Goal: Information Seeking & Learning: Learn about a topic

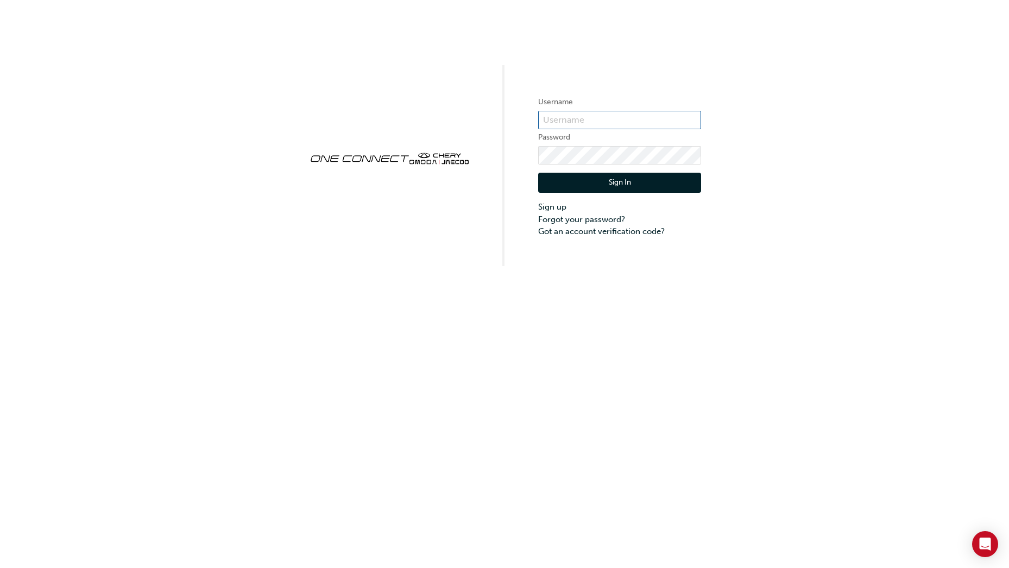
type input "CHAU1146"
click at [609, 187] on button "Sign In" at bounding box center [619, 183] width 163 height 21
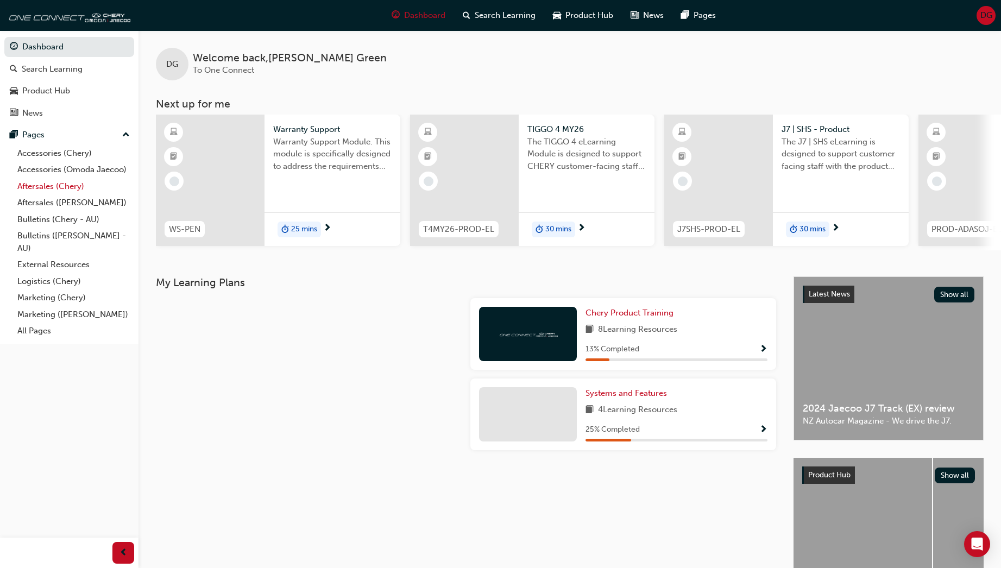
click at [47, 186] on link "Aftersales (Chery)" at bounding box center [73, 186] width 121 height 17
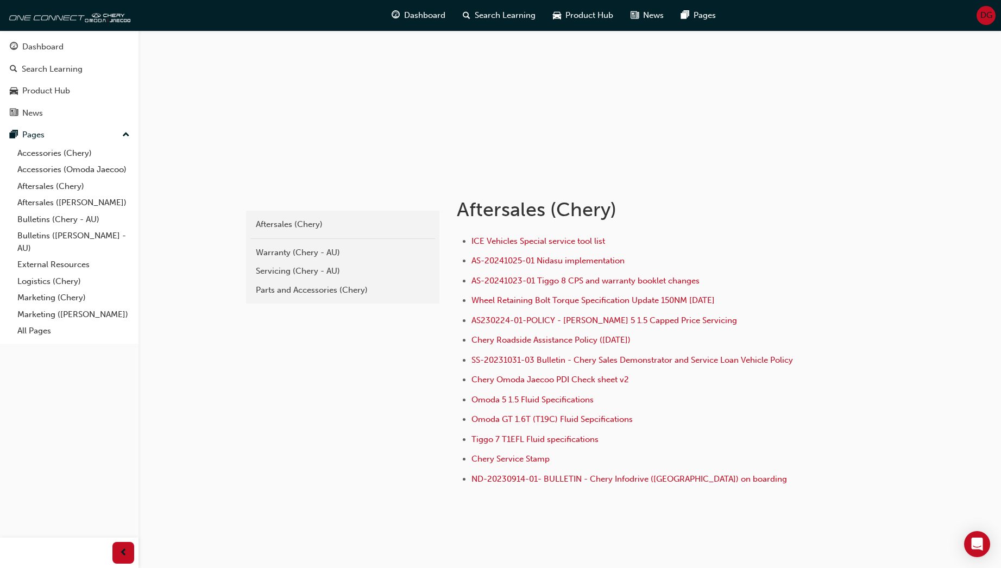
scroll to position [97, 0]
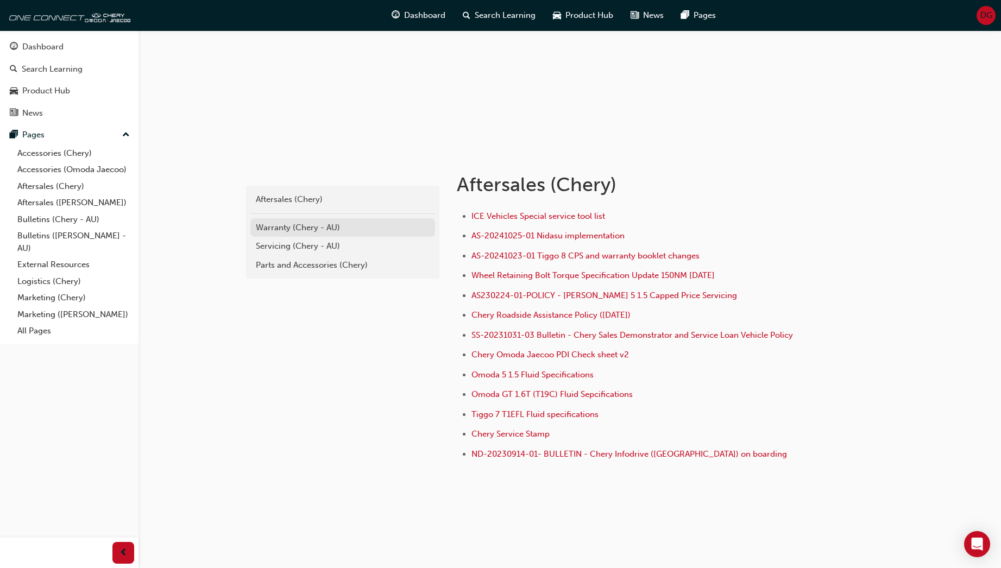
click at [281, 226] on div "Warranty (Chery - AU)" at bounding box center [343, 228] width 174 height 12
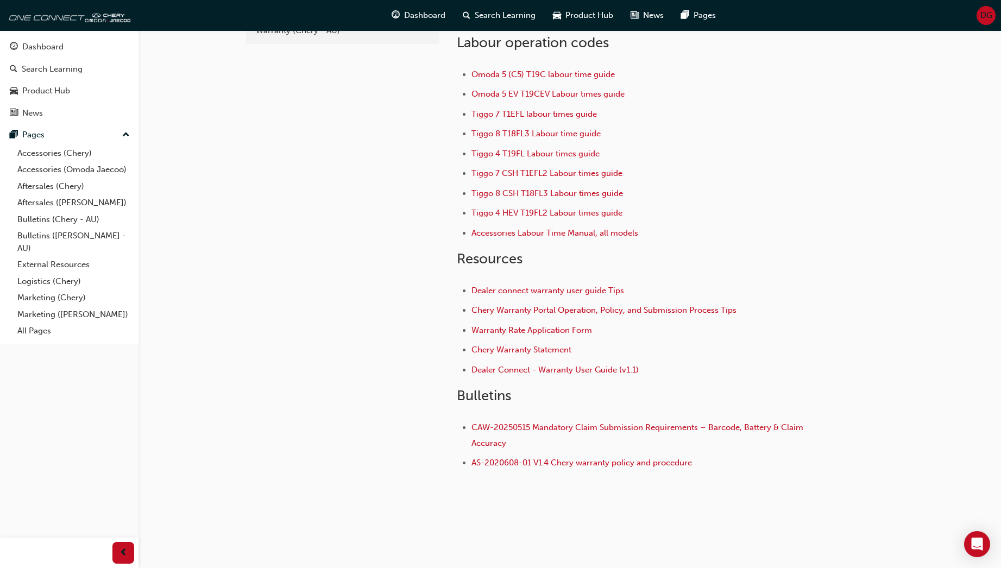
scroll to position [76, 0]
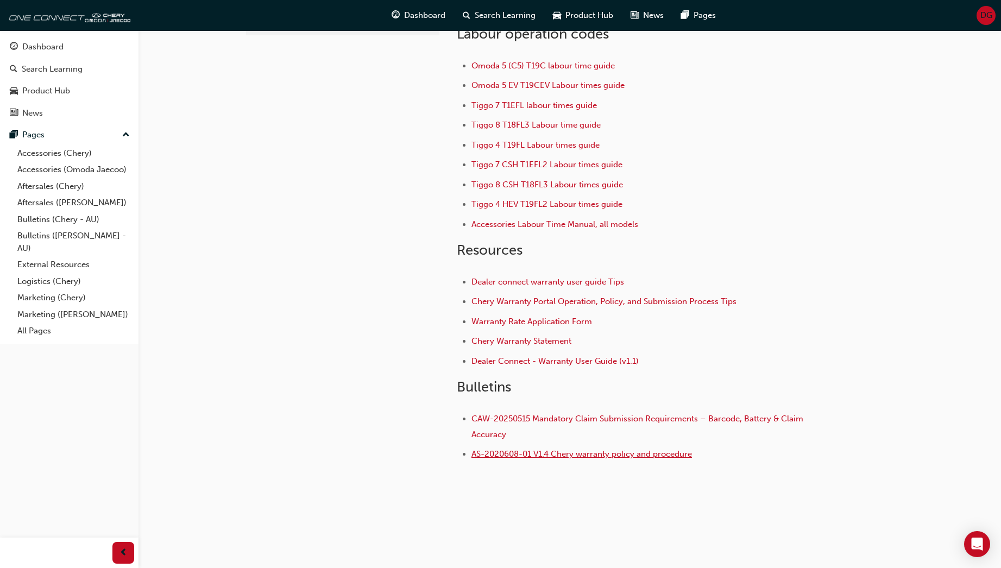
click at [589, 456] on span "AS-2020608-01 V1.4 Chery warranty policy and procedure" at bounding box center [581, 454] width 221 height 10
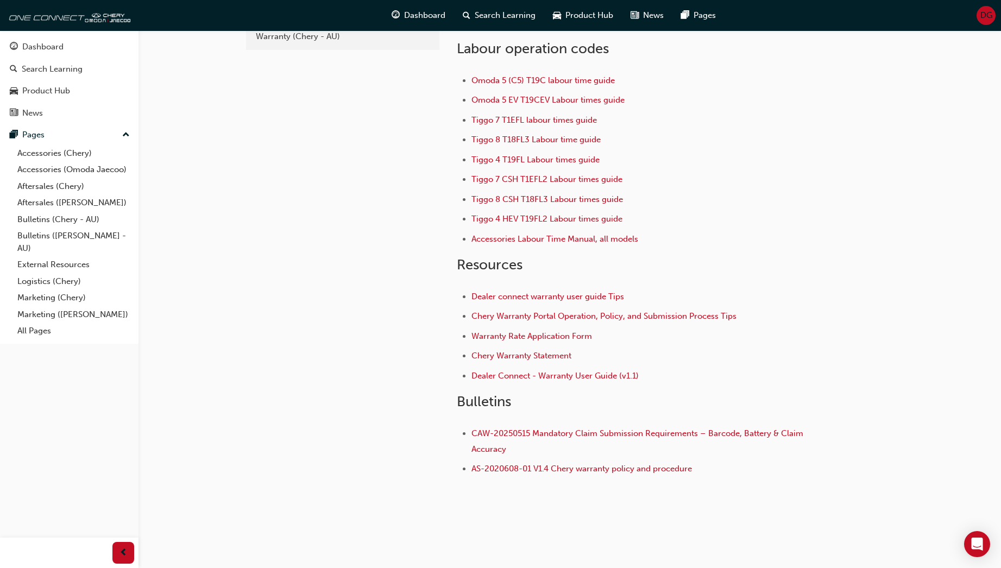
scroll to position [76, 0]
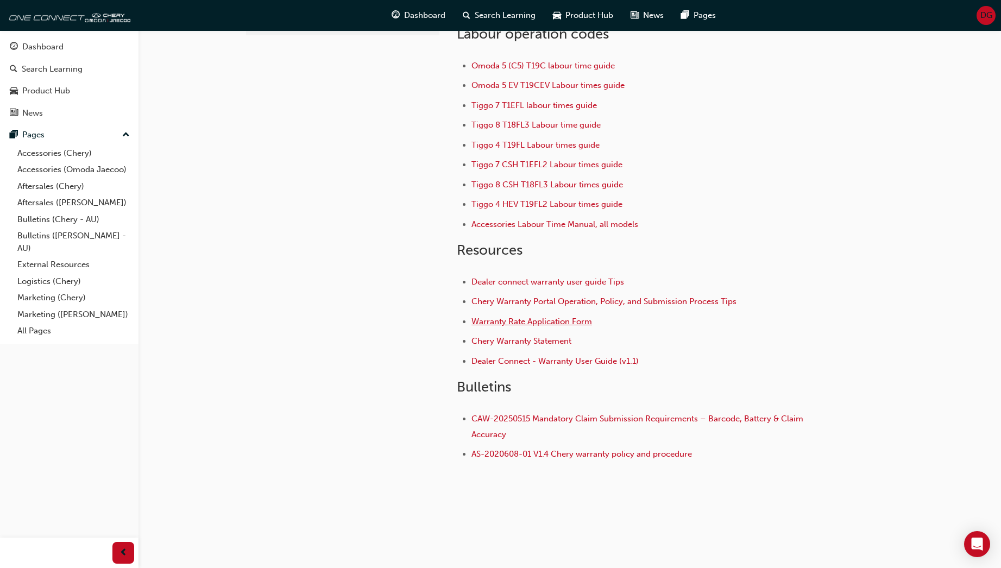
click at [533, 323] on span "Warranty Rate Application Form" at bounding box center [531, 322] width 121 height 10
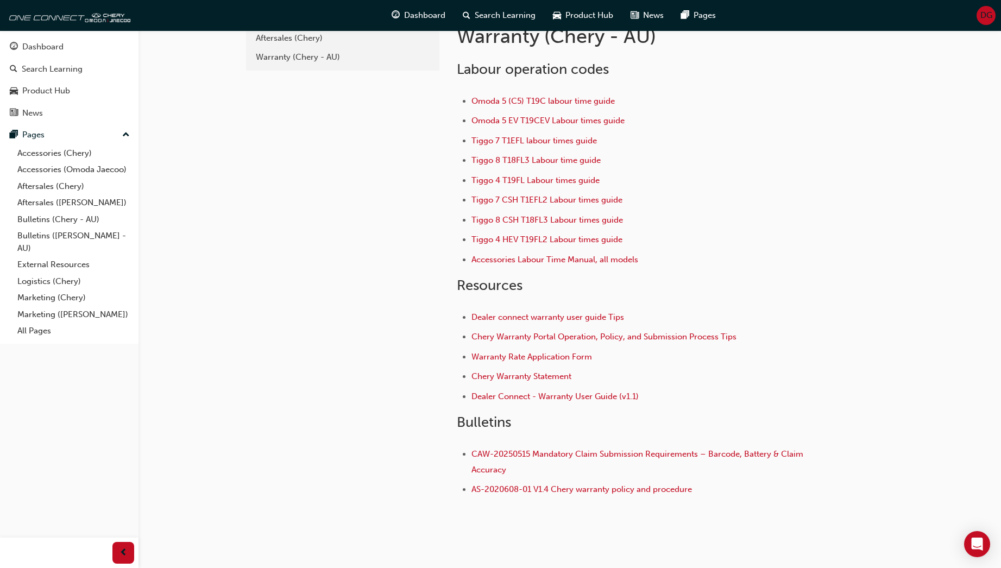
scroll to position [0, 0]
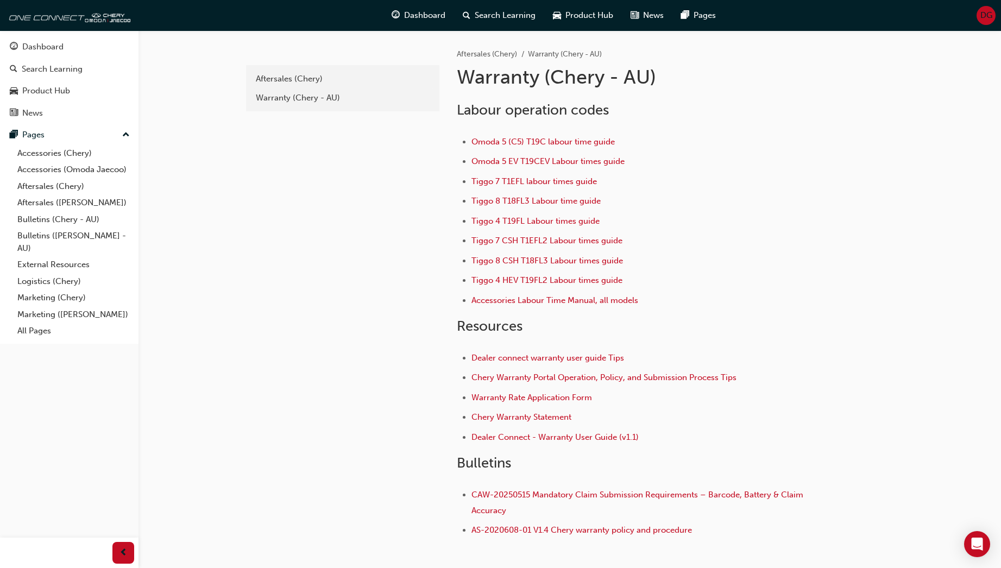
click at [797, 87] on h1 "Warranty (Chery - AU)" at bounding box center [635, 77] width 356 height 24
click at [42, 200] on link "Aftersales ([PERSON_NAME])" at bounding box center [73, 202] width 121 height 17
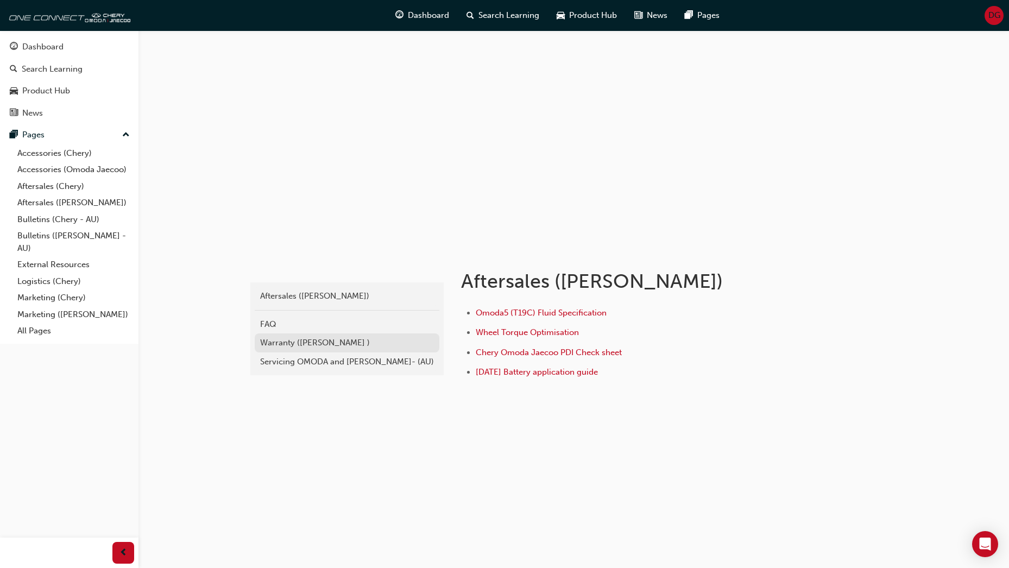
click at [291, 345] on div "Warranty ([PERSON_NAME] )" at bounding box center [347, 343] width 174 height 12
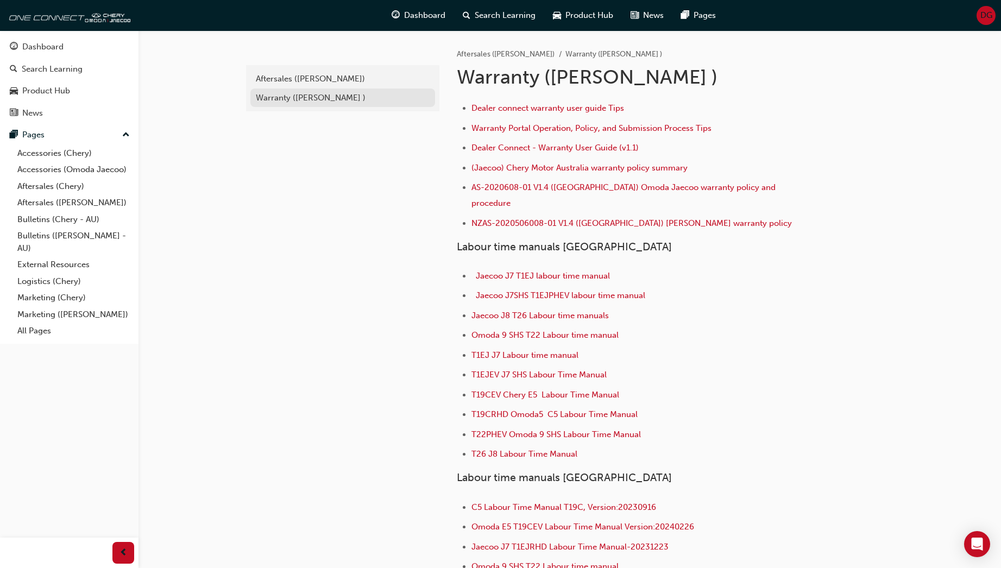
click at [284, 97] on div "Warranty ([PERSON_NAME] )" at bounding box center [343, 98] width 174 height 12
click at [589, 187] on span "AS-2020608-01 V1.4 ([GEOGRAPHIC_DATA]) Omoda Jaecoo warranty policy and procedu…" at bounding box center [624, 195] width 306 height 26
click at [276, 97] on div "Warranty ([PERSON_NAME] )" at bounding box center [343, 98] width 174 height 12
